Goal: Navigation & Orientation: Find specific page/section

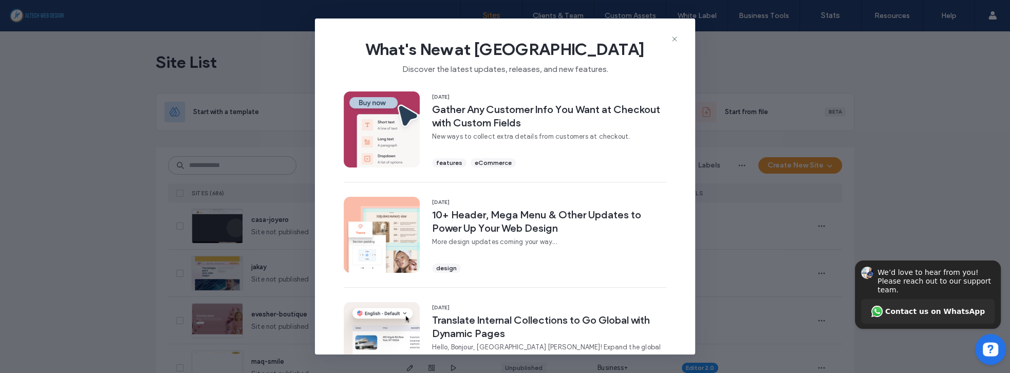
click at [675, 41] on icon at bounding box center [675, 39] width 8 height 8
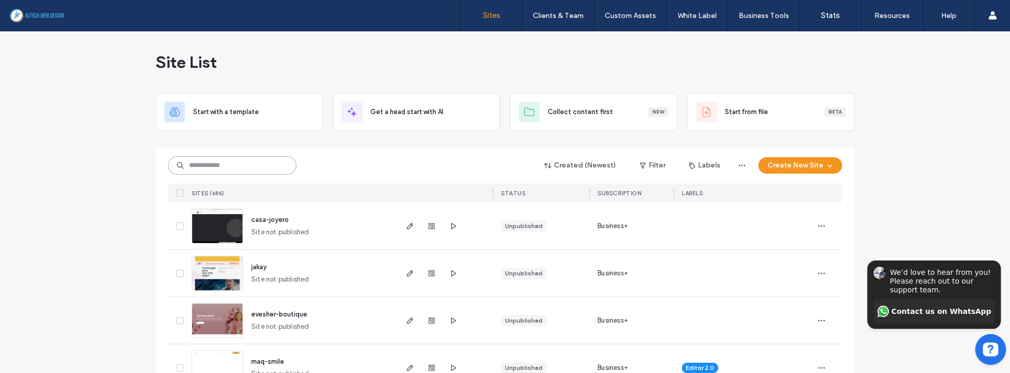
click at [255, 170] on input at bounding box center [232, 165] width 128 height 19
type input "*****"
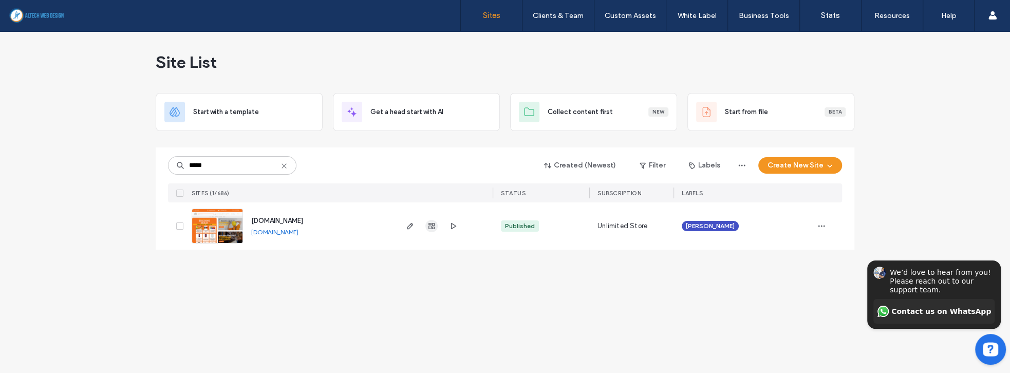
click at [431, 231] on span "button" at bounding box center [432, 226] width 12 height 12
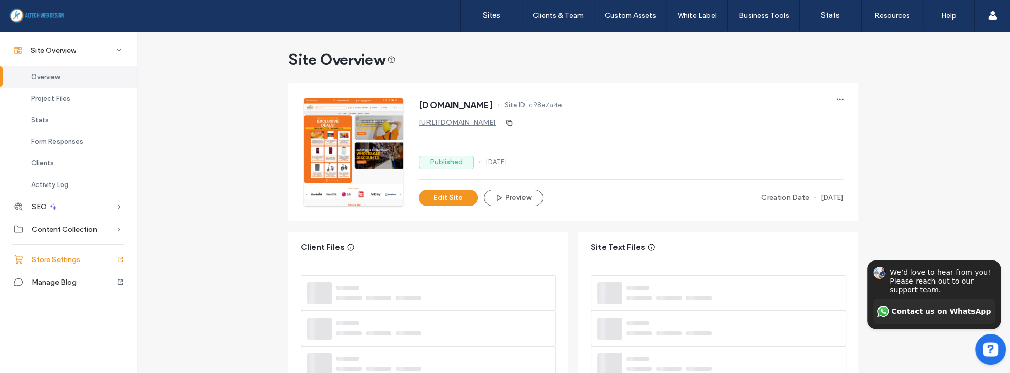
click at [73, 258] on span "Store Settings" at bounding box center [56, 259] width 48 height 9
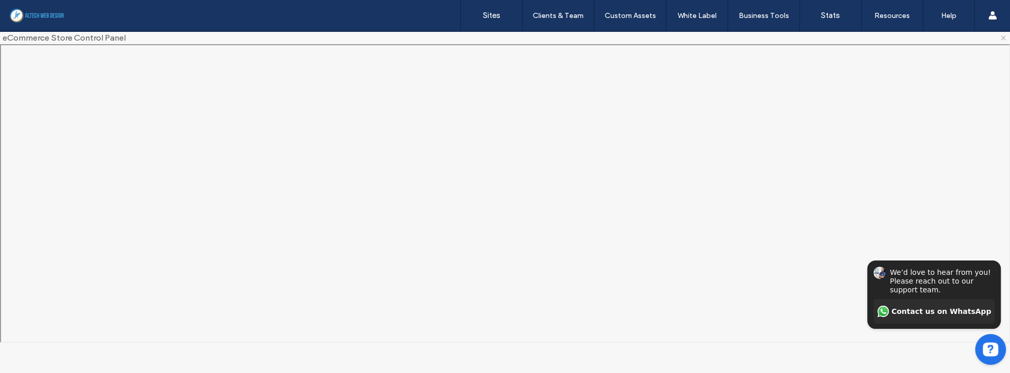
click at [1003, 41] on icon at bounding box center [1004, 38] width 8 height 8
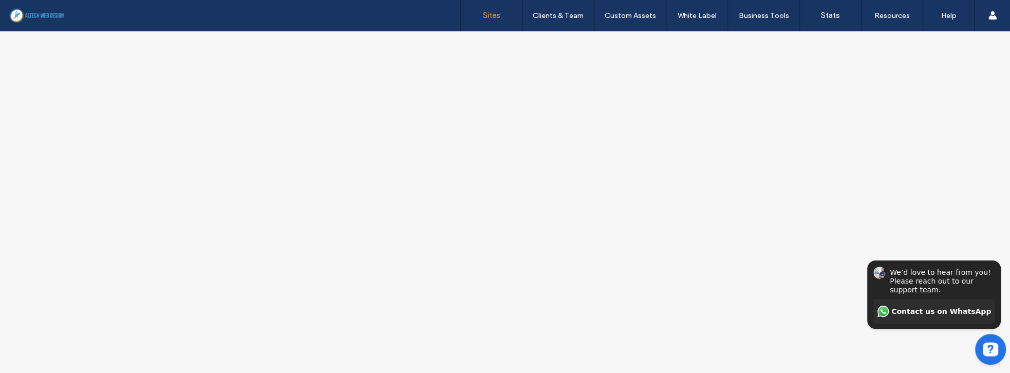
click at [474, 14] on link "Sites" at bounding box center [491, 15] width 61 height 31
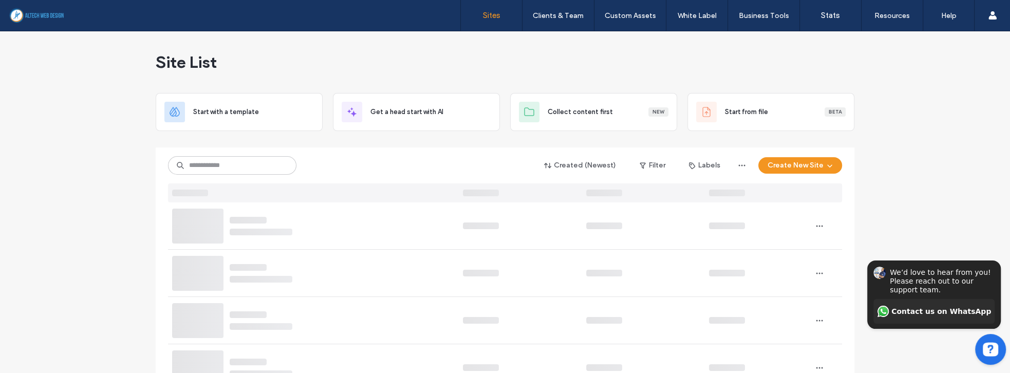
click at [496, 14] on label "Sites" at bounding box center [491, 15] width 17 height 9
click at [496, 15] on label "Sites" at bounding box center [491, 15] width 17 height 9
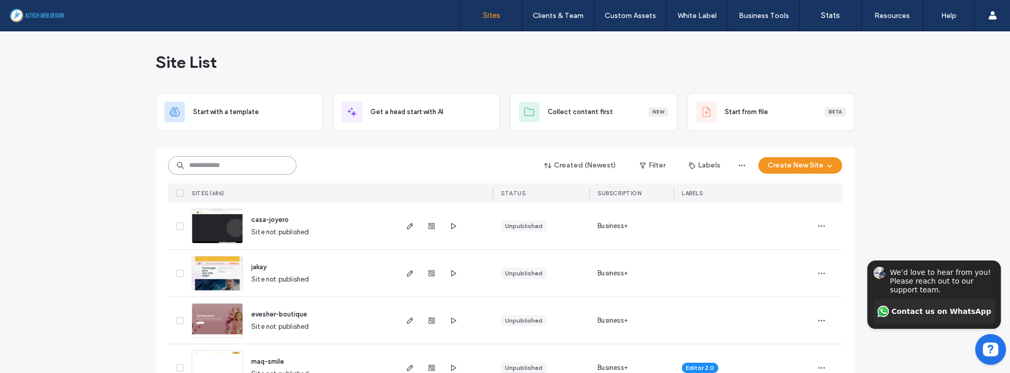
click at [239, 164] on input at bounding box center [232, 165] width 128 height 19
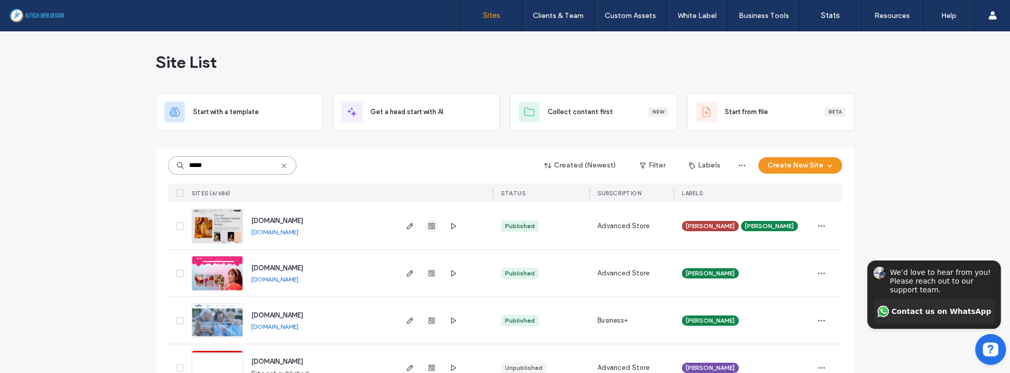
type input "*****"
click at [428, 227] on icon "button" at bounding box center [432, 226] width 8 height 8
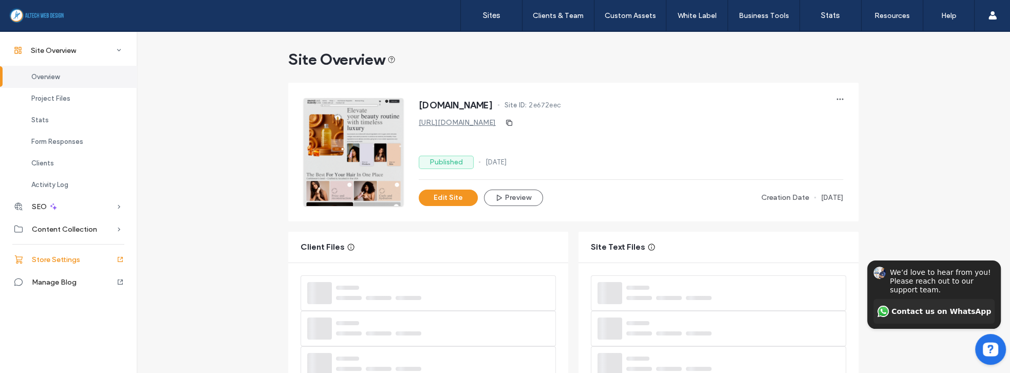
click at [53, 259] on span "Store Settings" at bounding box center [56, 259] width 48 height 9
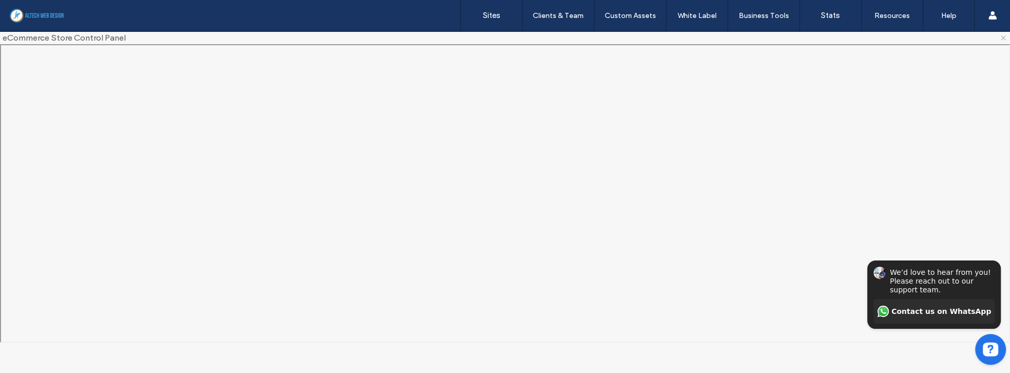
click at [1005, 40] on icon at bounding box center [1004, 38] width 8 height 8
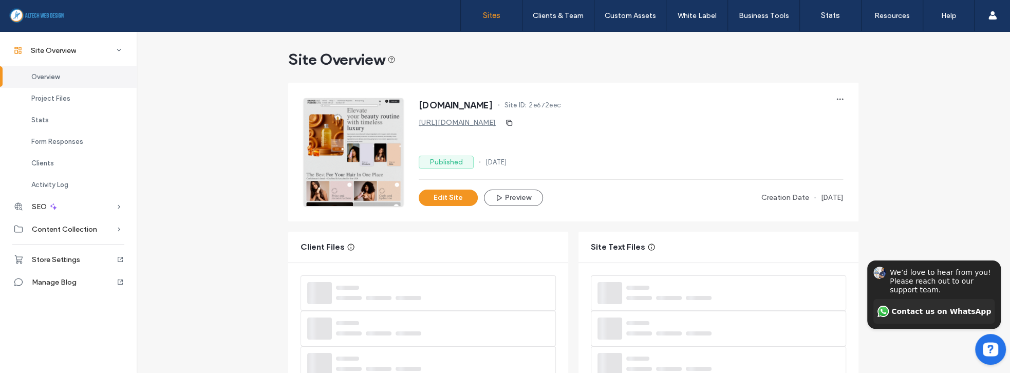
click at [481, 15] on link "Sites" at bounding box center [491, 15] width 61 height 31
click at [487, 15] on label "Sites" at bounding box center [491, 15] width 17 height 9
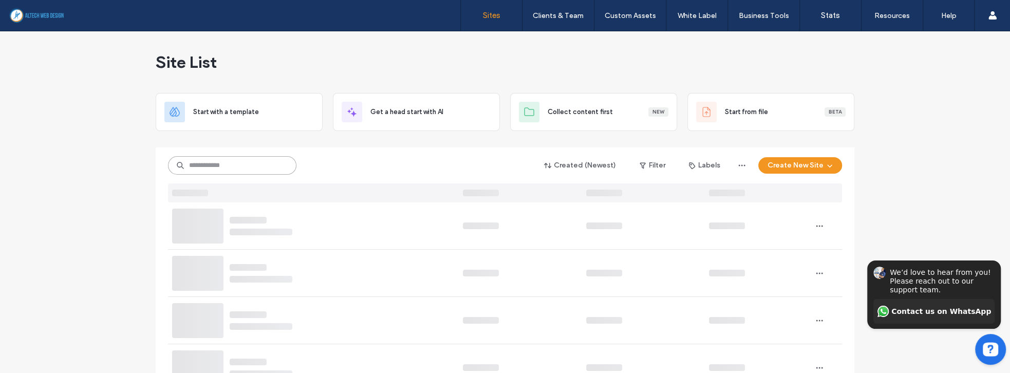
click at [204, 171] on input at bounding box center [232, 165] width 128 height 19
click at [214, 168] on input "***" at bounding box center [232, 165] width 128 height 19
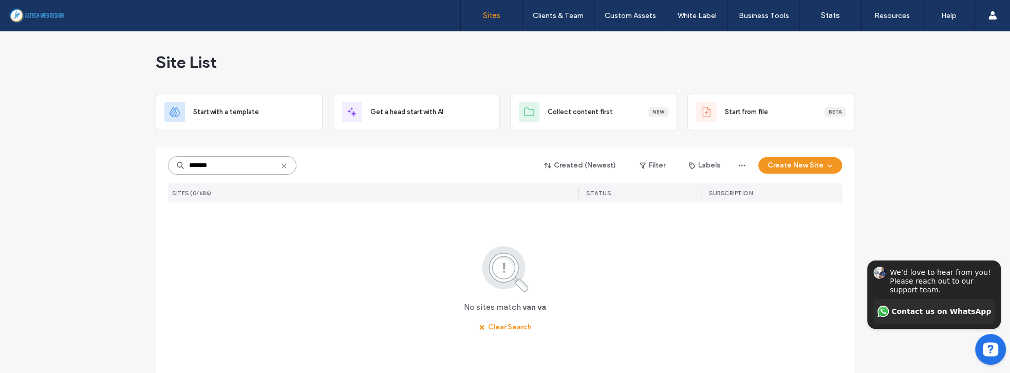
click at [198, 166] on input "*******" at bounding box center [232, 165] width 128 height 19
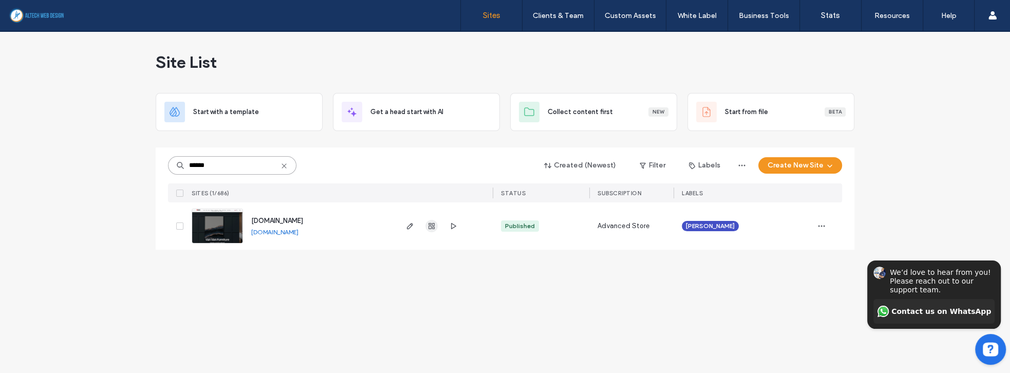
type input "******"
click at [430, 227] on icon "button" at bounding box center [432, 226] width 8 height 8
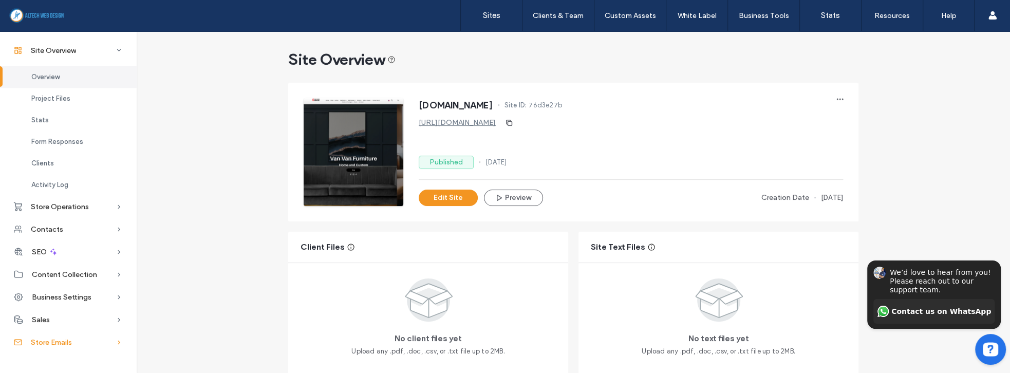
click at [116, 343] on icon at bounding box center [119, 342] width 10 height 10
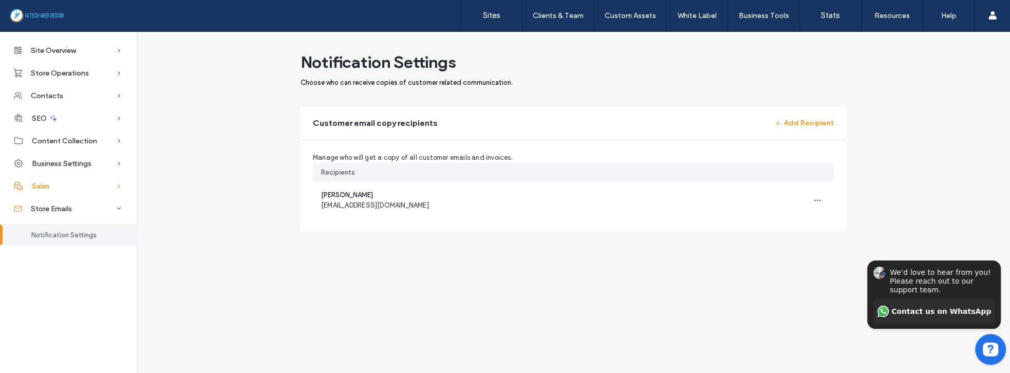
click at [115, 187] on icon at bounding box center [119, 186] width 10 height 10
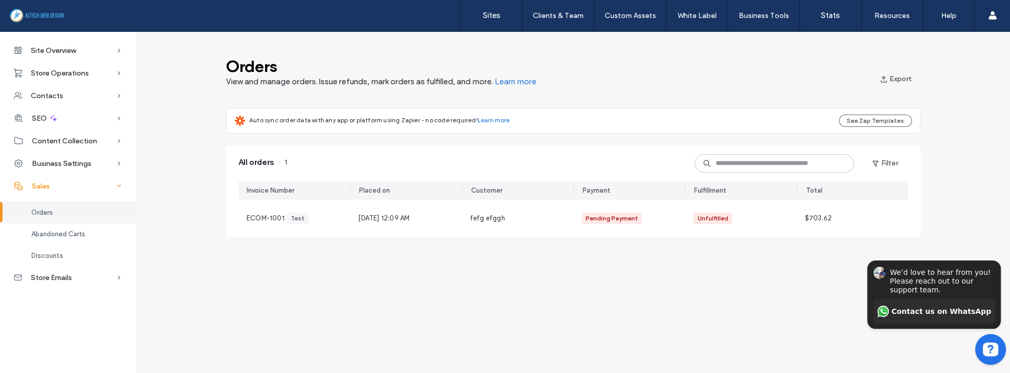
click at [84, 187] on div "Sales" at bounding box center [68, 186] width 137 height 23
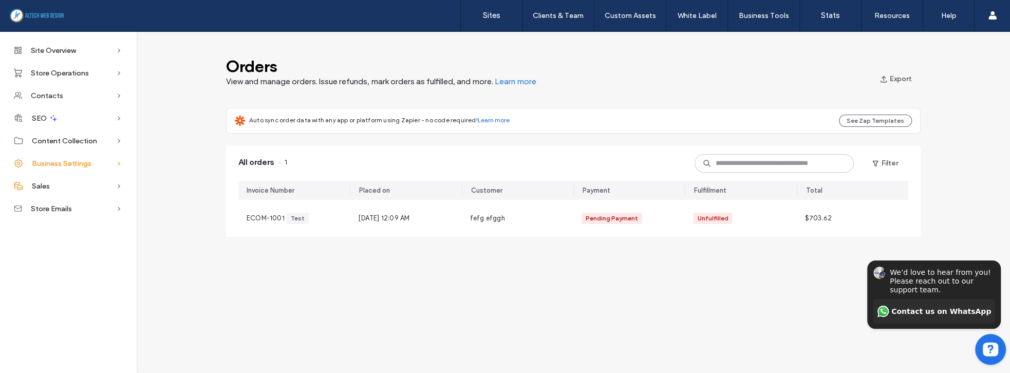
click at [98, 167] on div "Business Settings" at bounding box center [68, 163] width 137 height 23
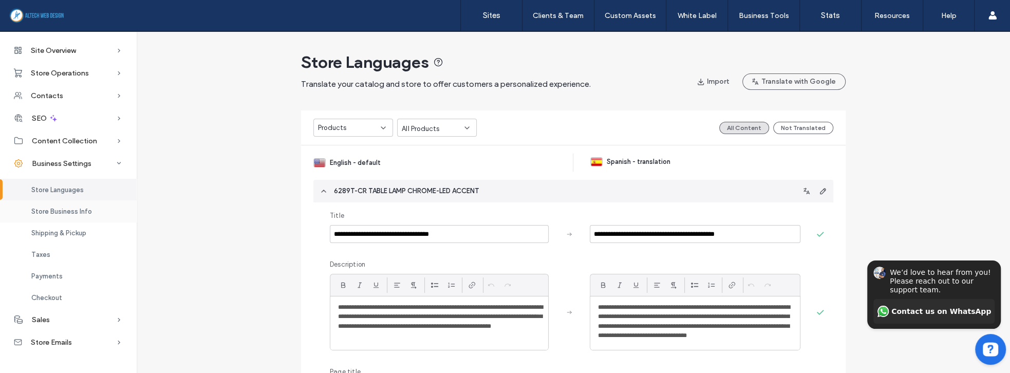
click at [82, 212] on span "Store Business Info" at bounding box center [61, 212] width 61 height 8
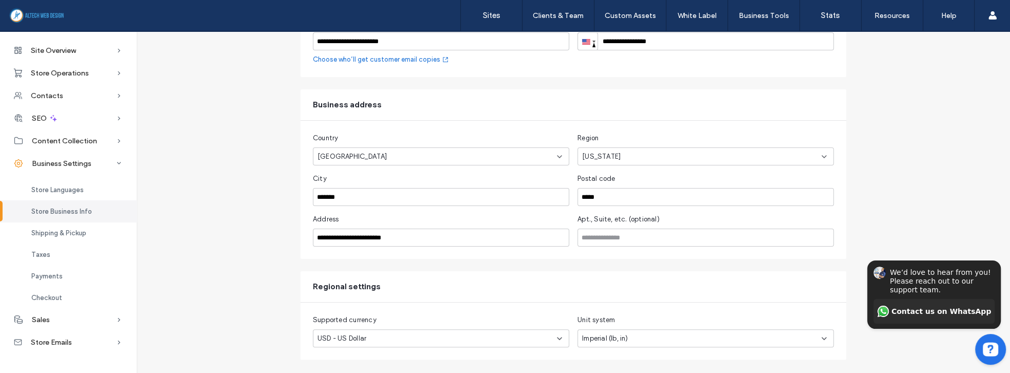
scroll to position [198, 0]
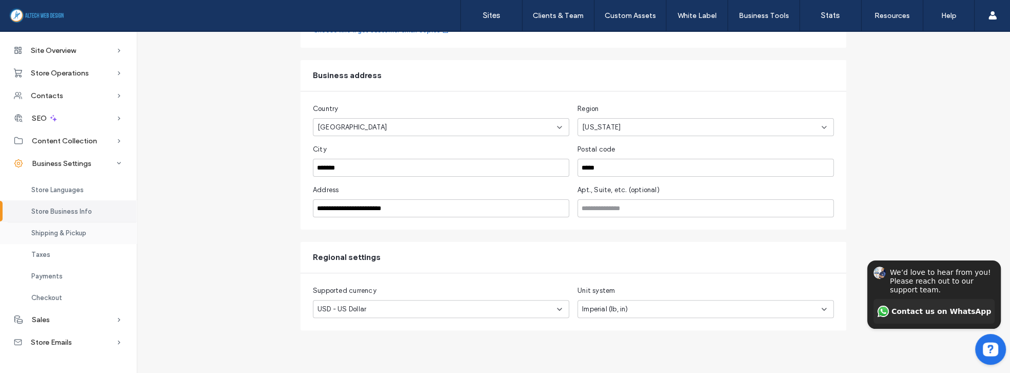
click at [72, 233] on span "Shipping & Pickup" at bounding box center [58, 233] width 55 height 8
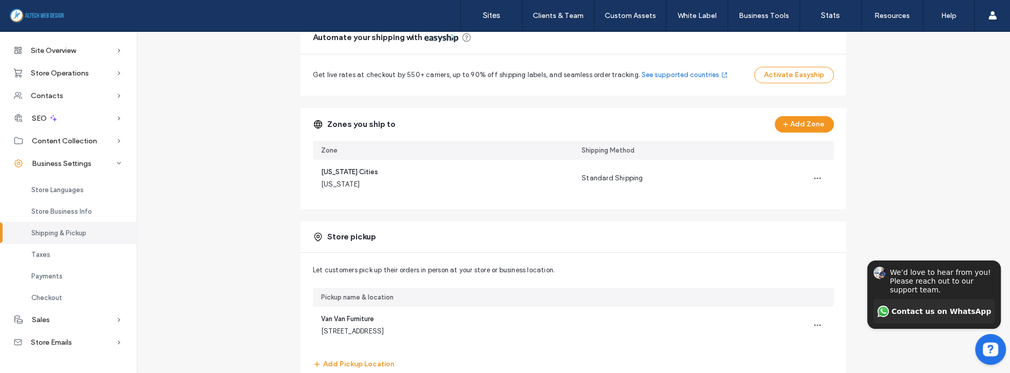
scroll to position [140, 0]
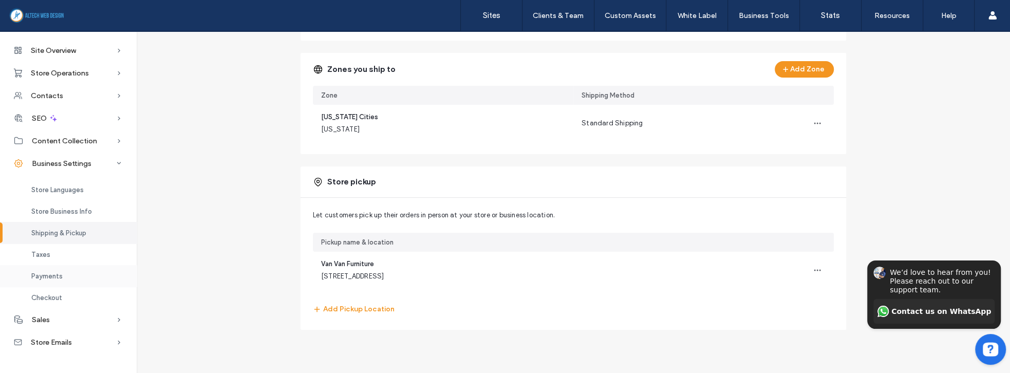
click at [59, 283] on div "Payments" at bounding box center [68, 276] width 137 height 22
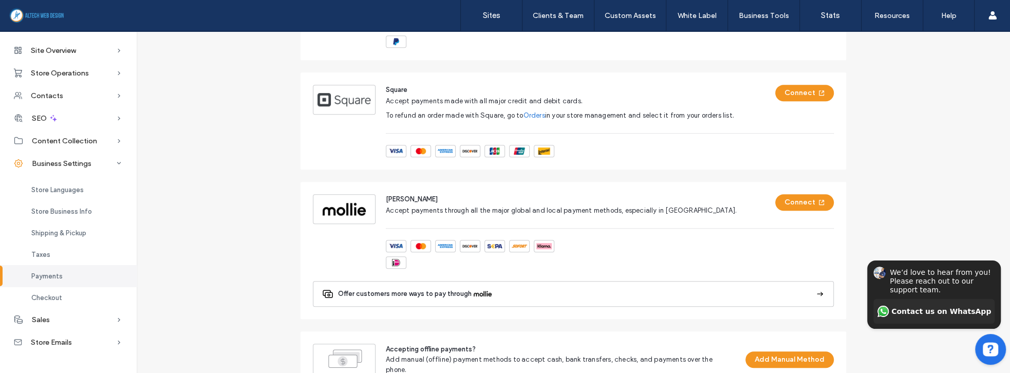
scroll to position [628, 0]
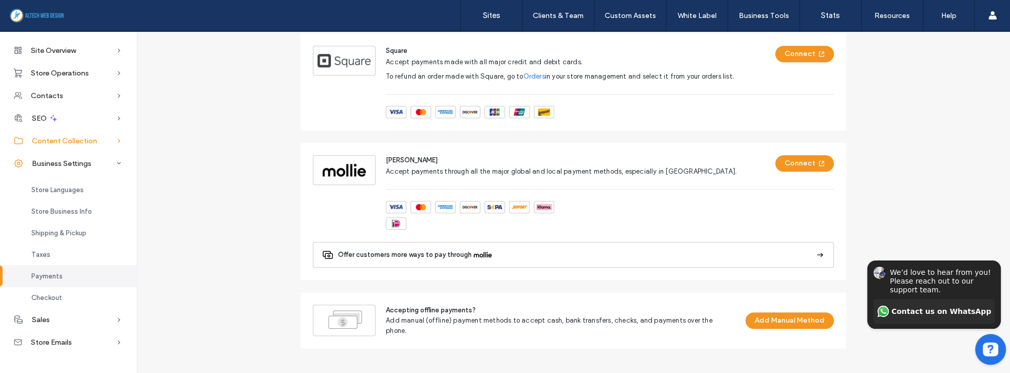
click at [103, 141] on div "Content Collection" at bounding box center [68, 141] width 137 height 23
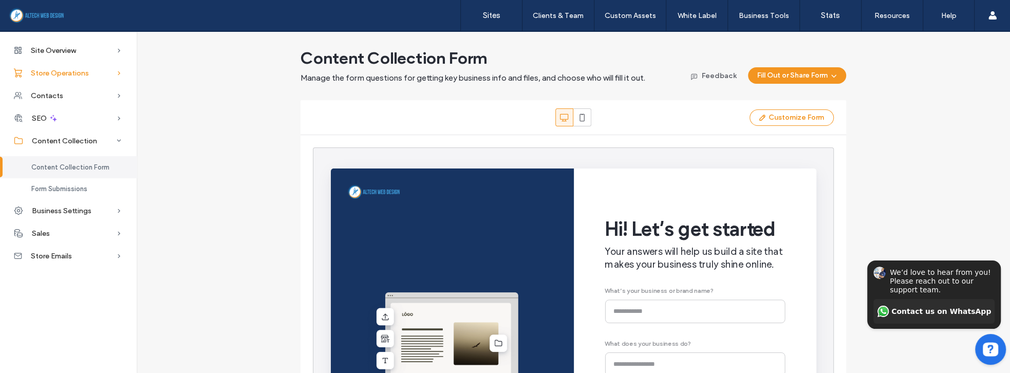
click at [86, 72] on span "Store Operations" at bounding box center [60, 73] width 58 height 9
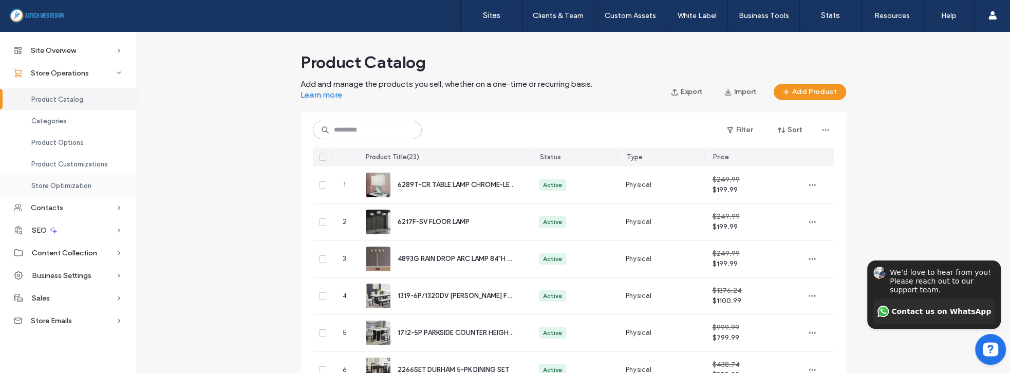
click at [62, 187] on span "Store Optimization" at bounding box center [61, 186] width 60 height 8
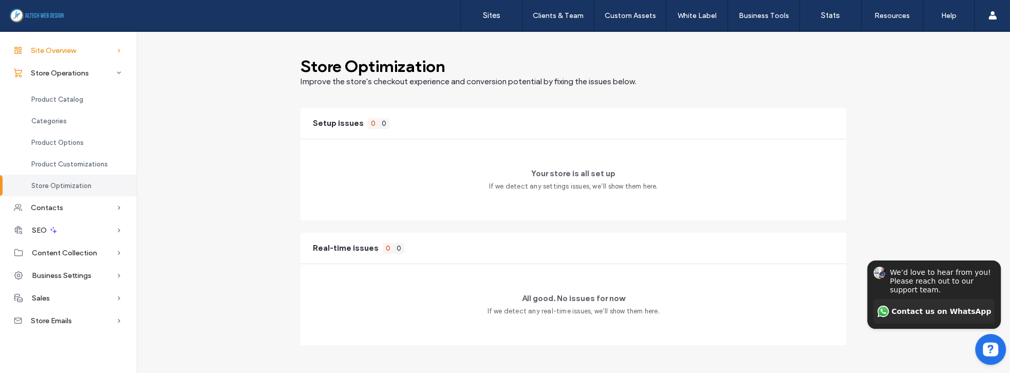
click at [71, 47] on span "Site Overview" at bounding box center [53, 50] width 45 height 9
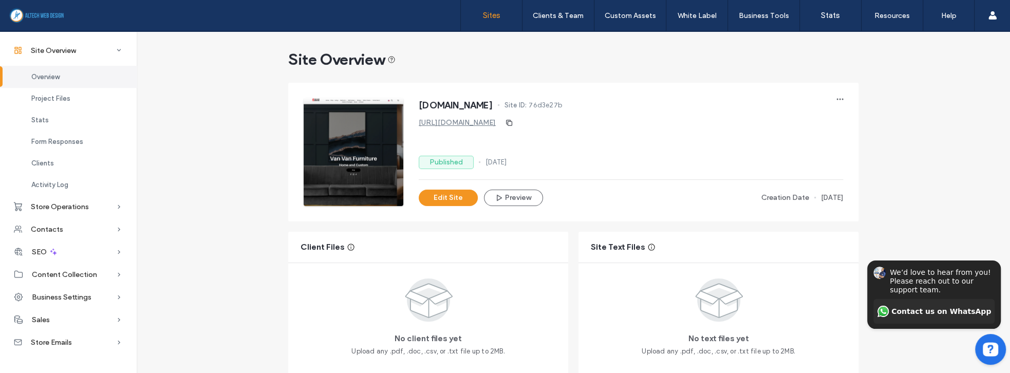
click at [496, 26] on link "Sites" at bounding box center [491, 15] width 61 height 31
